Goal: Information Seeking & Learning: Stay updated

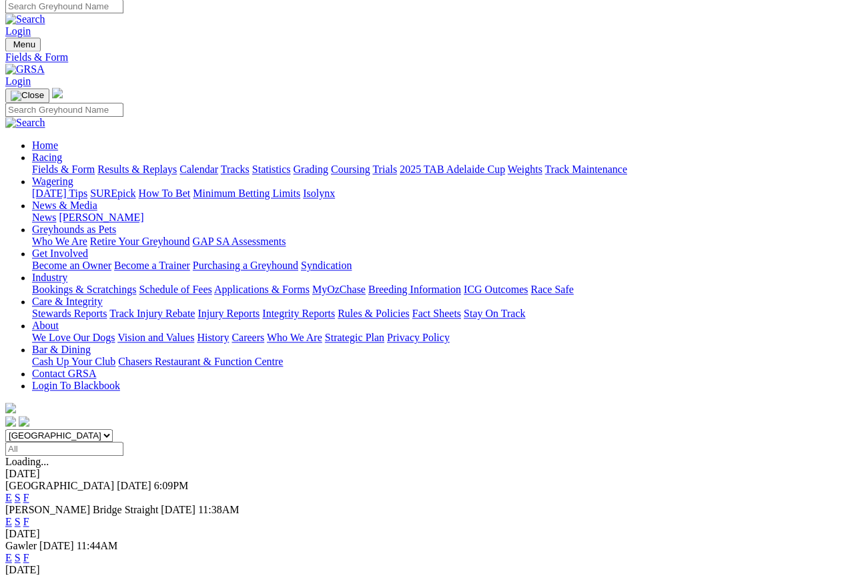
scroll to position [6, 0]
click at [152, 163] on link "Results & Replays" at bounding box center [136, 168] width 79 height 11
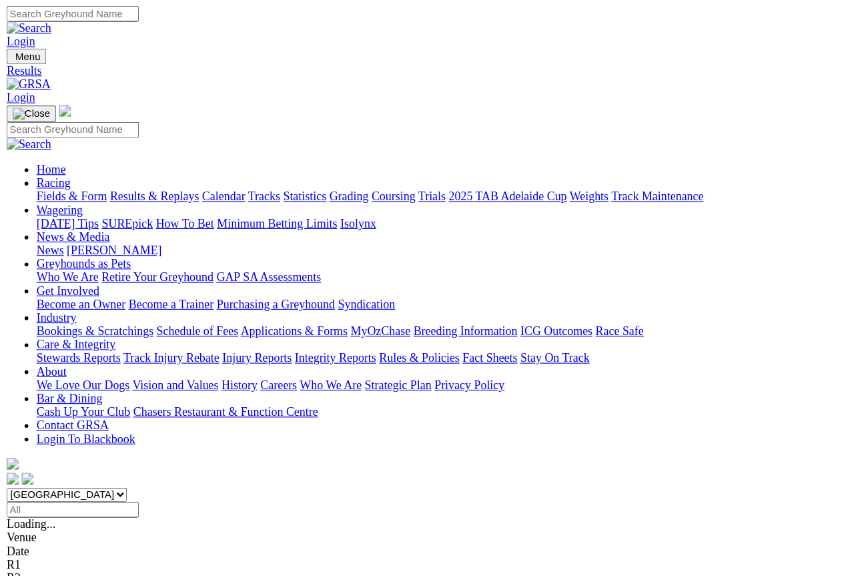
scroll to position [7, 0]
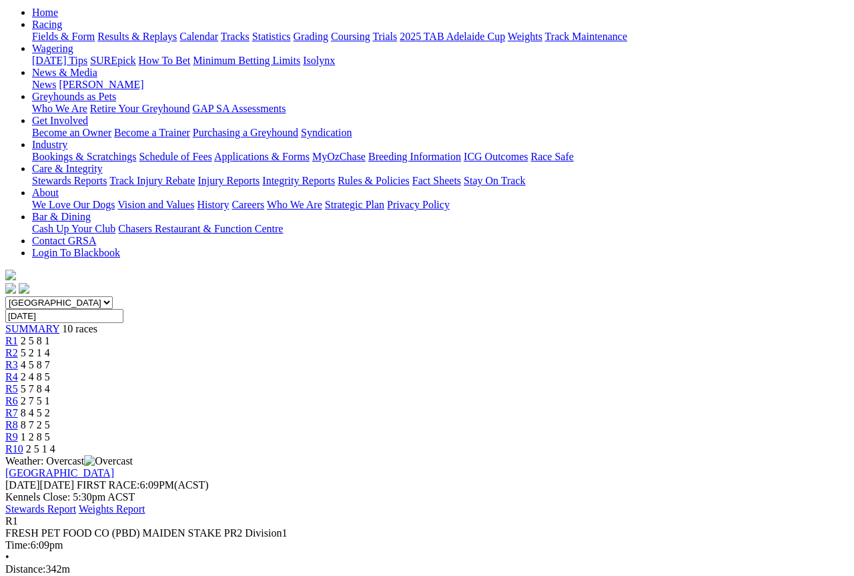
scroll to position [86, 0]
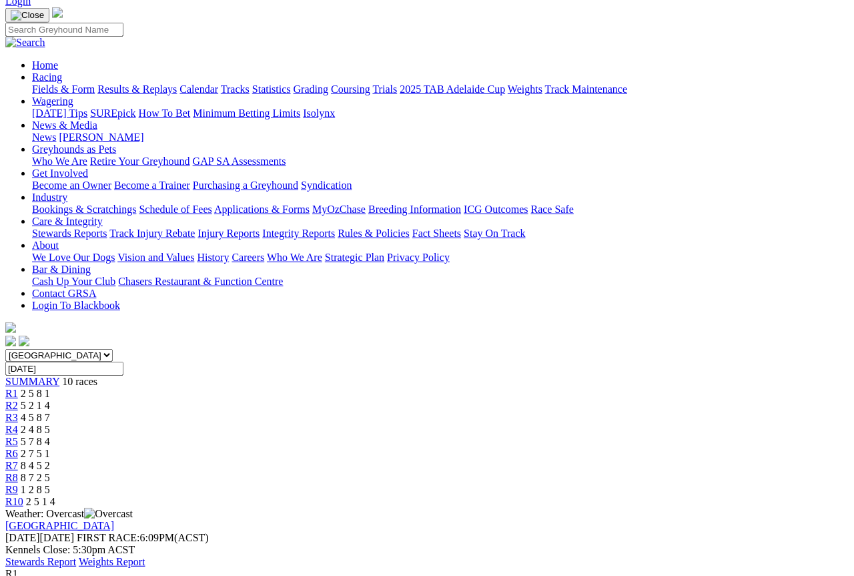
click at [50, 400] on span "5 2 1 4" at bounding box center [35, 405] width 29 height 11
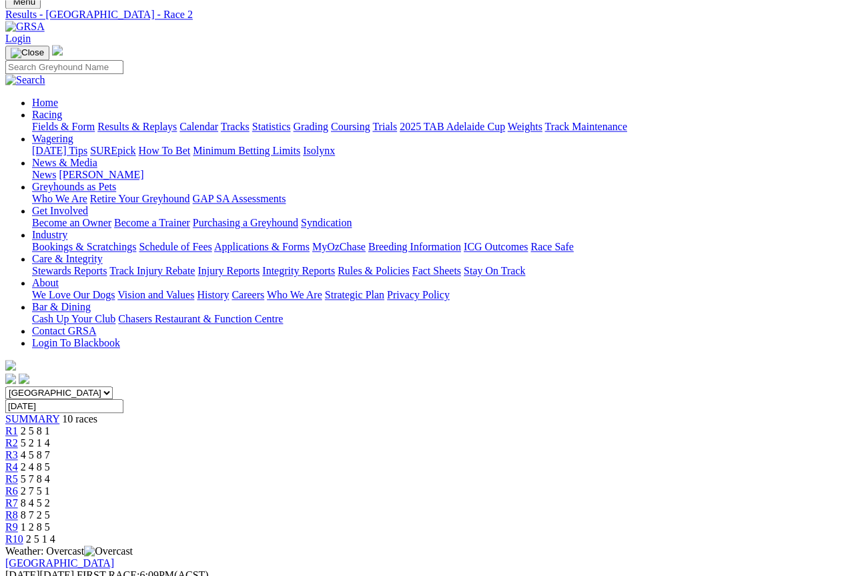
scroll to position [43, 0]
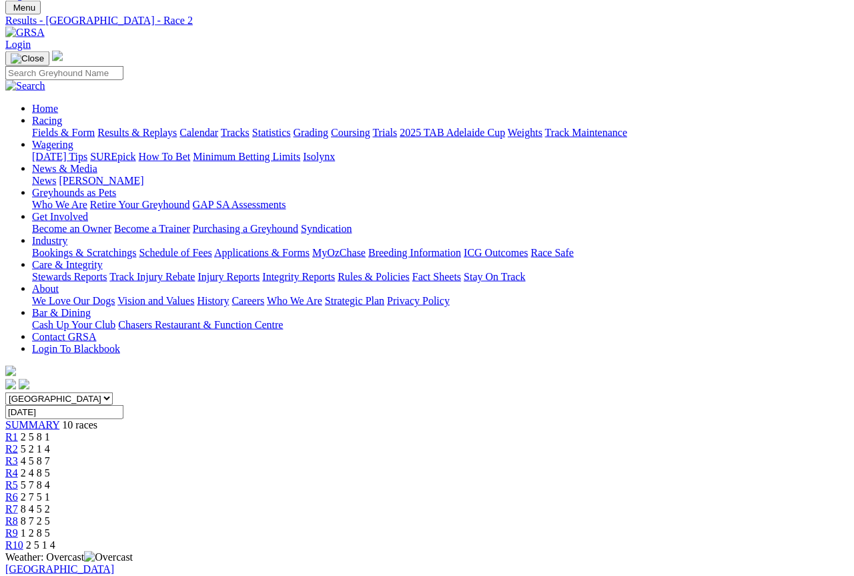
click at [18, 455] on link "R3" at bounding box center [11, 460] width 13 height 11
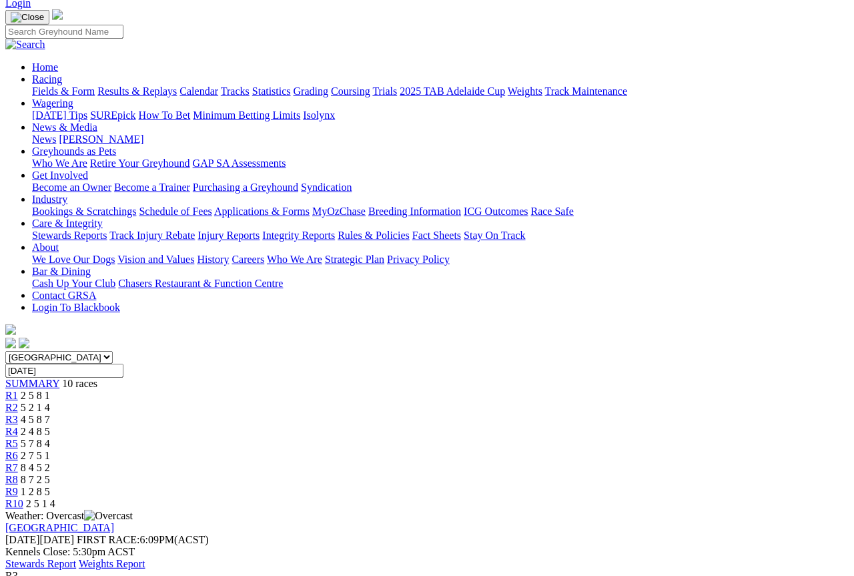
scroll to position [83, 0]
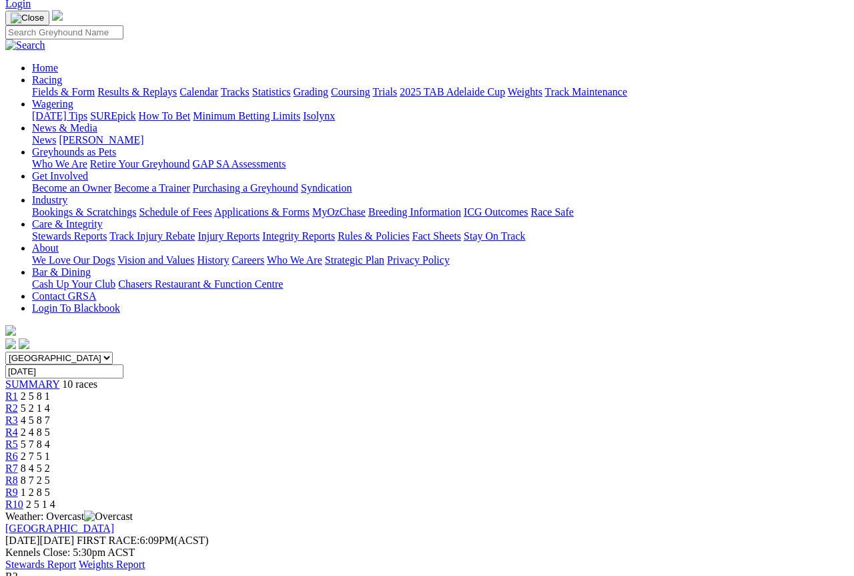
click at [18, 426] on link "R4" at bounding box center [11, 431] width 13 height 11
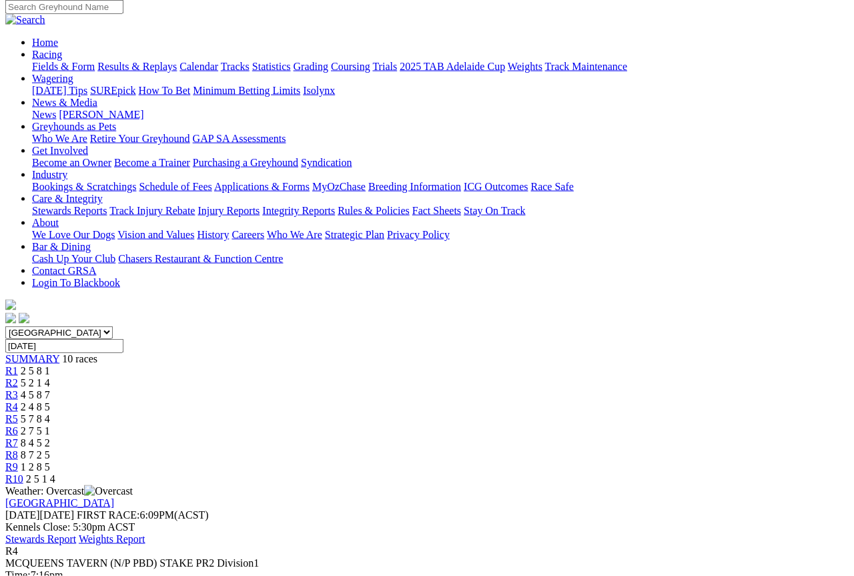
scroll to position [32, 0]
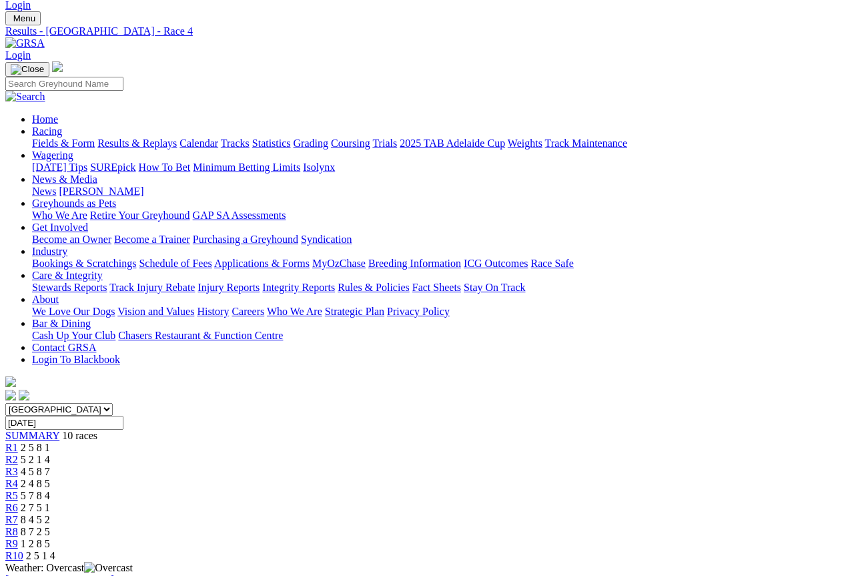
click at [50, 490] on span "5 7 8 4" at bounding box center [35, 495] width 29 height 11
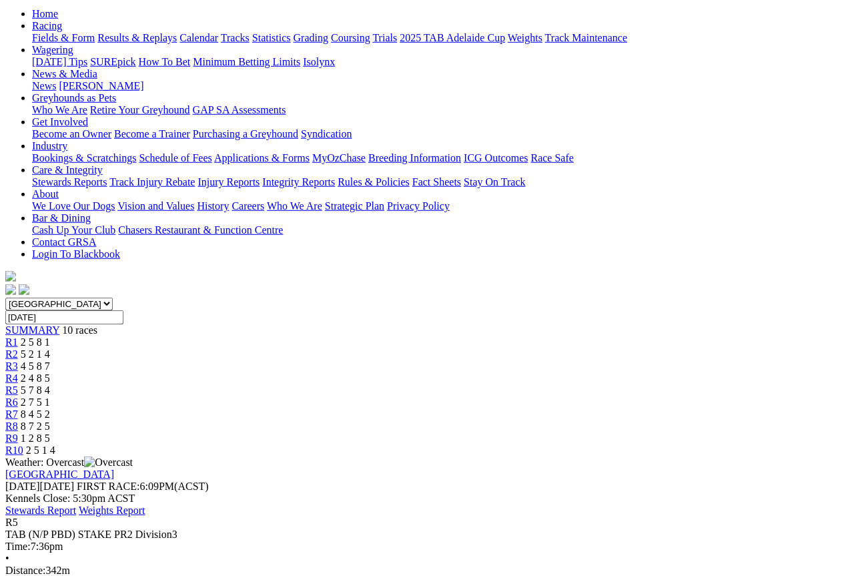
scroll to position [112, 0]
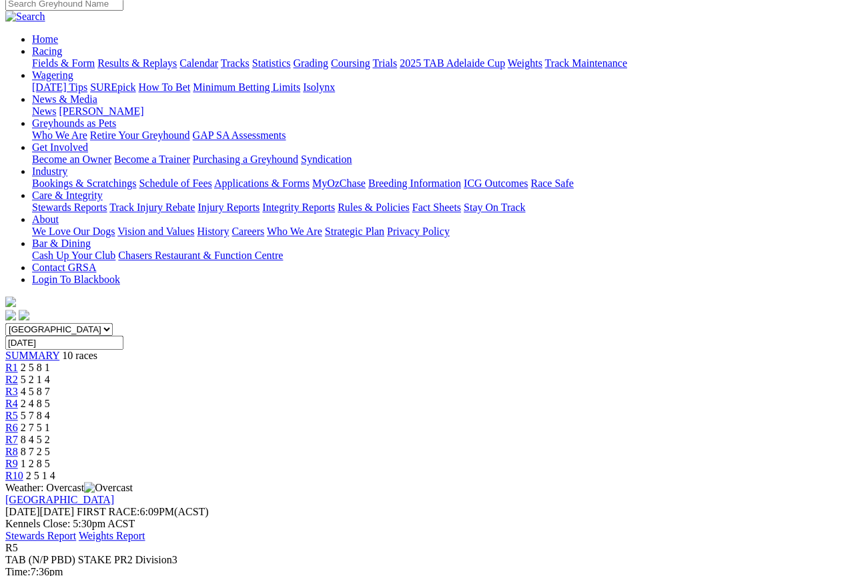
click at [522, 422] on div "R6 2 7 5 1" at bounding box center [426, 428] width 843 height 12
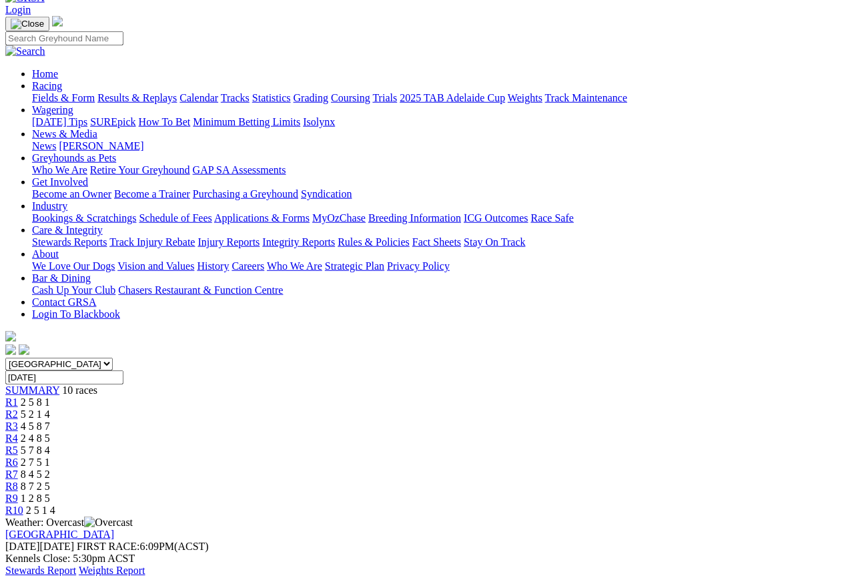
scroll to position [65, 0]
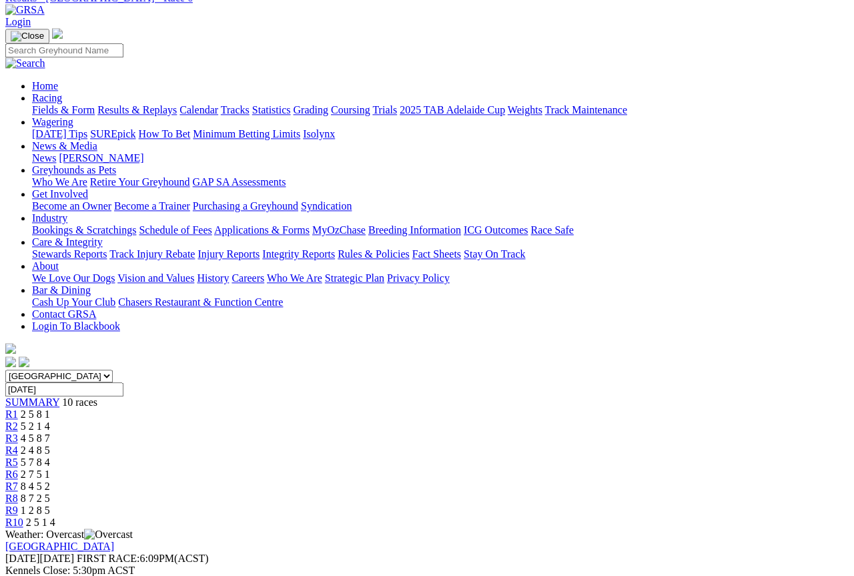
click at [18, 480] on link "R7" at bounding box center [11, 485] width 13 height 11
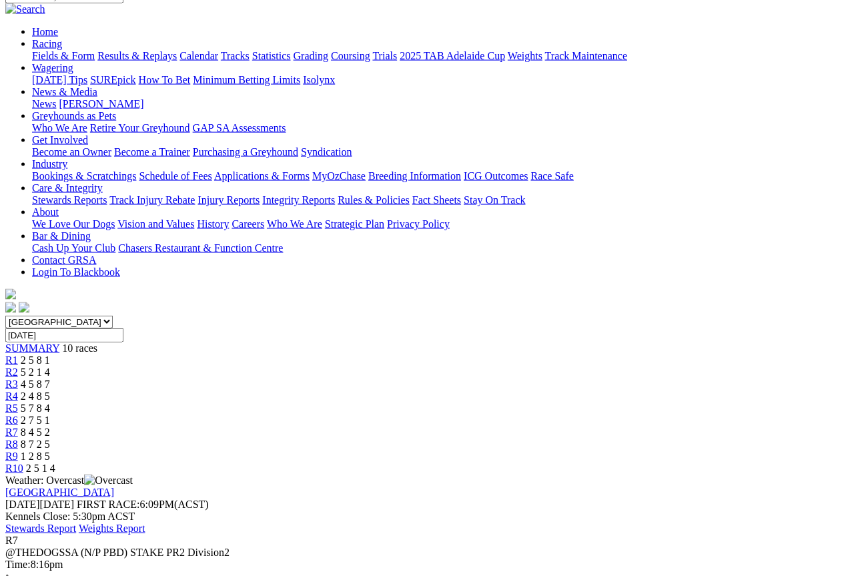
scroll to position [119, 4]
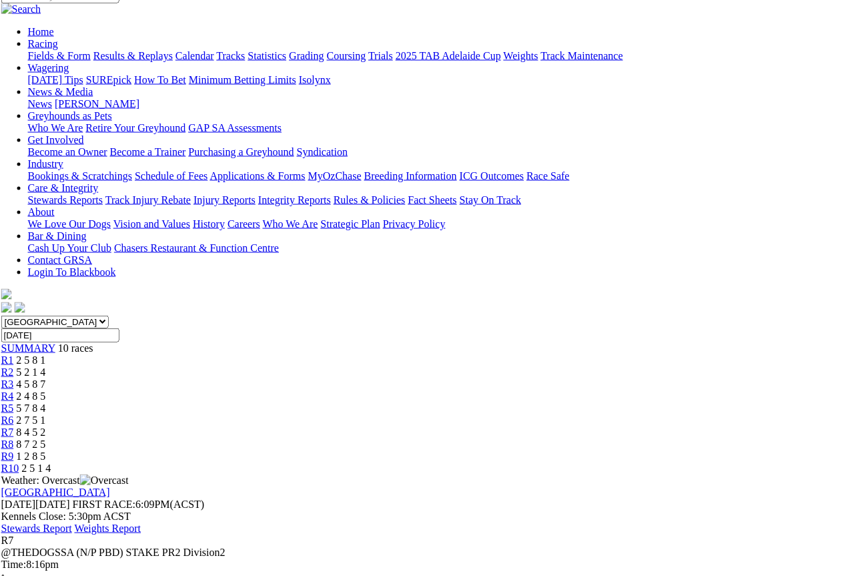
click at [14, 438] on link "R8" at bounding box center [7, 443] width 13 height 11
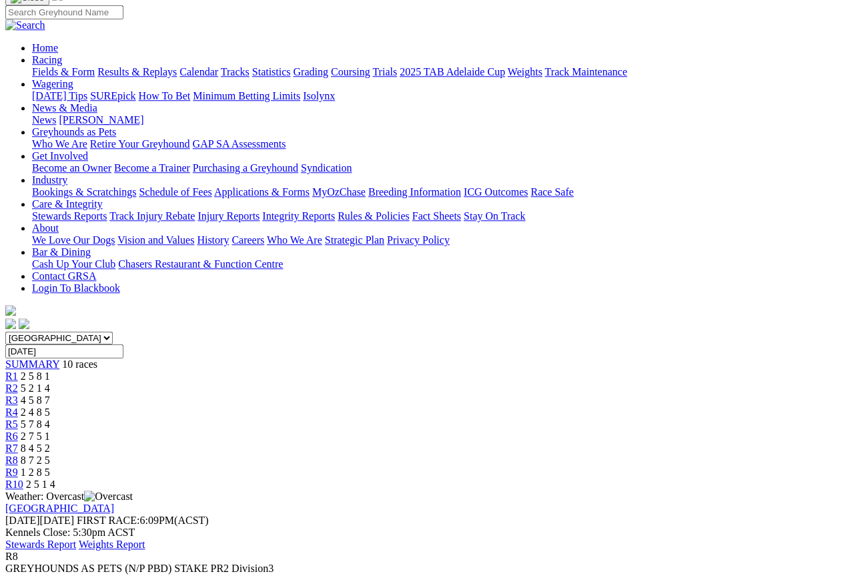
scroll to position [97, 0]
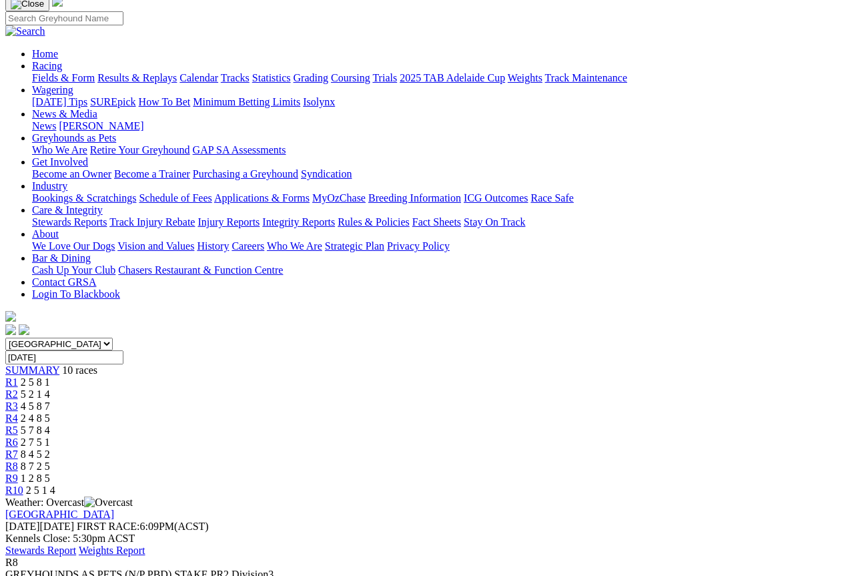
click at [703, 472] on div "R9 1 2 8 5" at bounding box center [426, 478] width 843 height 12
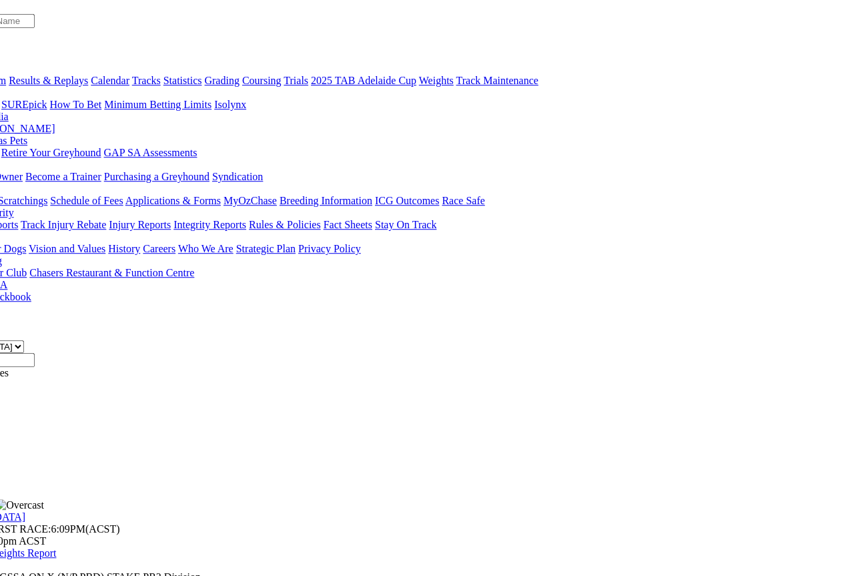
scroll to position [95, 97]
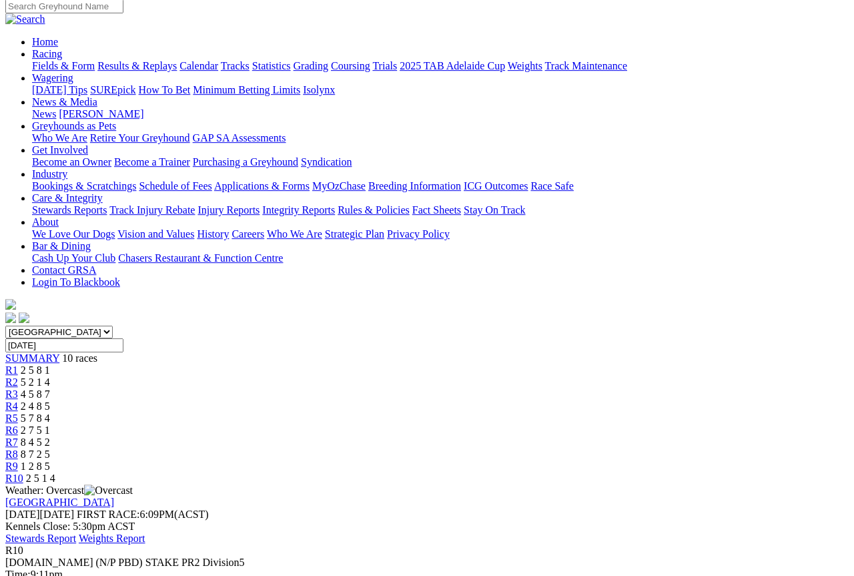
scroll to position [108, 0]
